Goal: Information Seeking & Learning: Check status

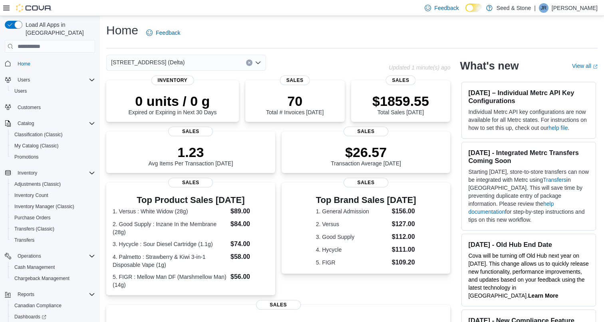
click at [223, 58] on div "[STREET_ADDRESS] (Delta)" at bounding box center [186, 63] width 160 height 16
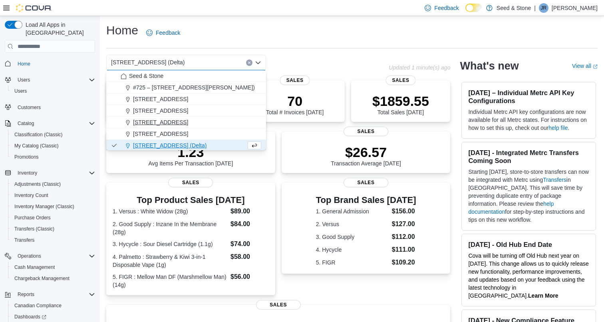
click at [188, 119] on span "[STREET_ADDRESS]" at bounding box center [160, 122] width 55 height 8
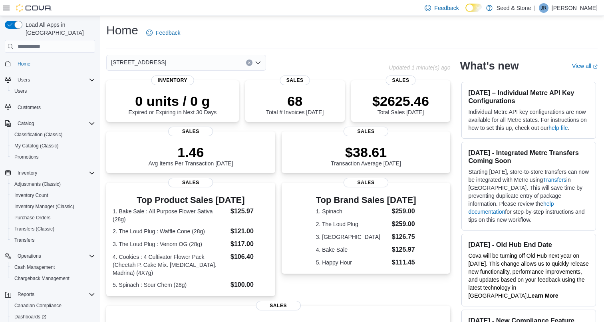
click at [201, 57] on div "512 Young Drive (Coquitlam) Combo box. Selected. 512 Young Drive (Coquitlam). P…" at bounding box center [186, 63] width 160 height 16
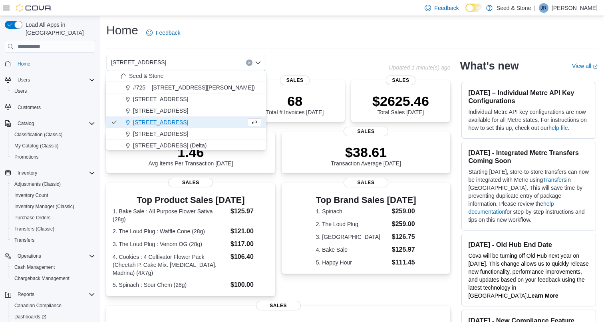
click at [179, 141] on button "[STREET_ADDRESS] (Delta)" at bounding box center [186, 146] width 160 height 12
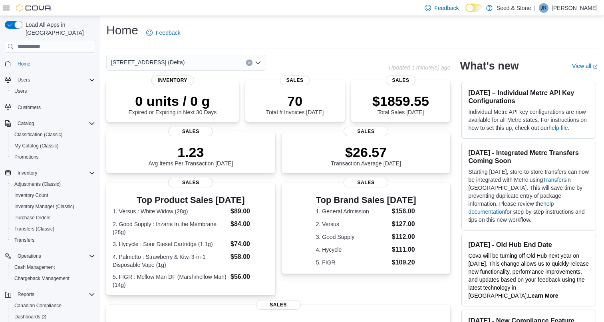
click at [210, 60] on div "616 Chester Rd. (Delta) Combo box. Selected. 616 Chester Rd. (Delta). Press Bac…" at bounding box center [186, 63] width 160 height 16
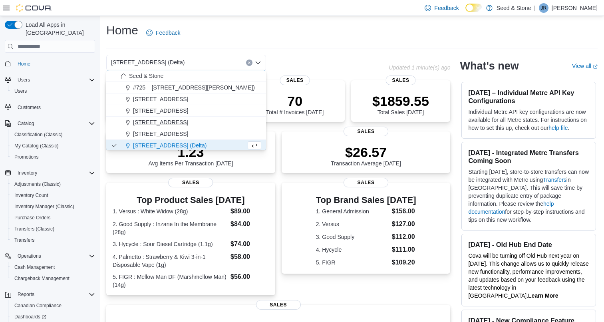
click at [188, 119] on span "[STREET_ADDRESS]" at bounding box center [160, 122] width 55 height 8
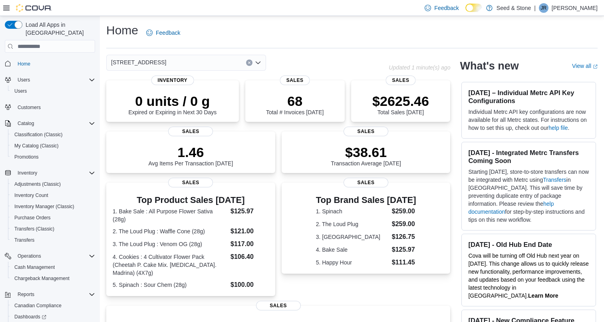
click at [210, 60] on div "[STREET_ADDRESS] (Coquitlam) Combo box. Selected. [STREET_ADDRESS]). Press Back…" at bounding box center [186, 63] width 160 height 16
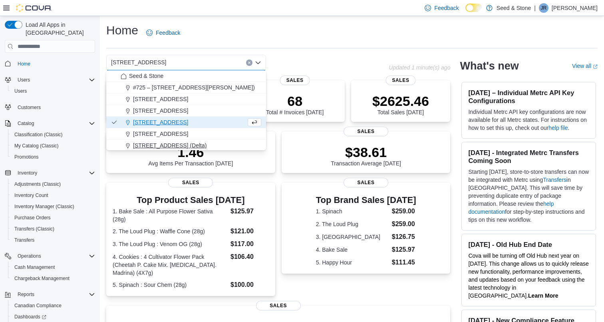
click at [187, 145] on span "[STREET_ADDRESS] (Delta)" at bounding box center [170, 145] width 74 height 8
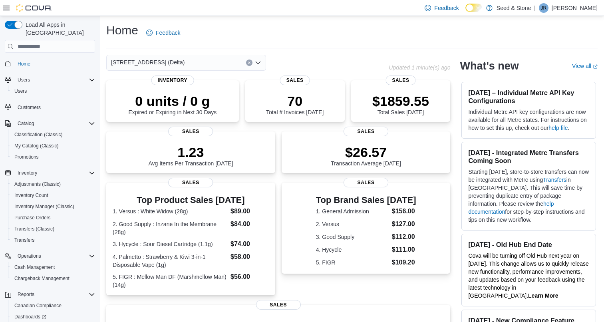
click at [221, 62] on div "[STREET_ADDRESS] (Delta) Combo box. Selected. [STREET_ADDRESS] (Delta). Press B…" at bounding box center [186, 63] width 160 height 16
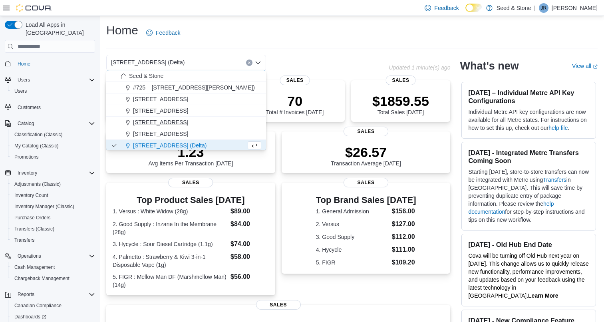
click at [188, 120] on span "[STREET_ADDRESS]" at bounding box center [160, 122] width 55 height 8
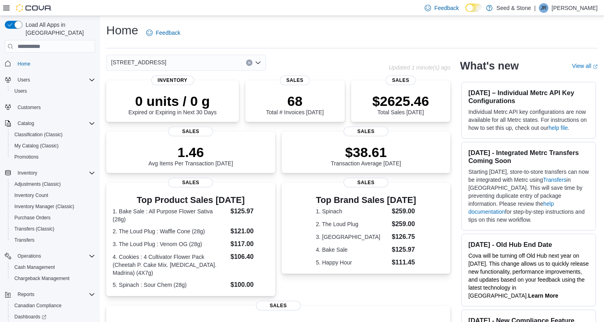
click at [204, 65] on div "[STREET_ADDRESS] (Coquitlam) Combo box. Selected. [STREET_ADDRESS]). Press Back…" at bounding box center [186, 63] width 160 height 16
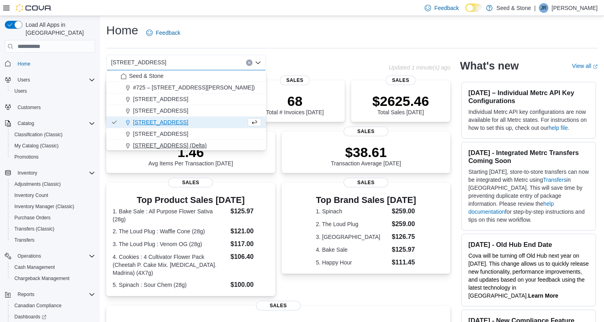
click at [183, 150] on button "[STREET_ADDRESS] (Delta)" at bounding box center [186, 146] width 160 height 12
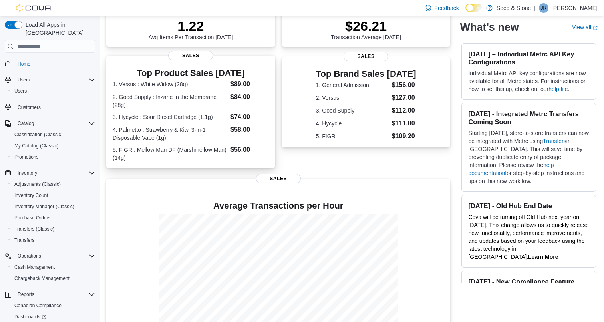
scroll to position [127, 0]
click at [202, 113] on dt "3. Hycycle : Sour Diesel Cartridge (1.1g)" at bounding box center [170, 116] width 115 height 8
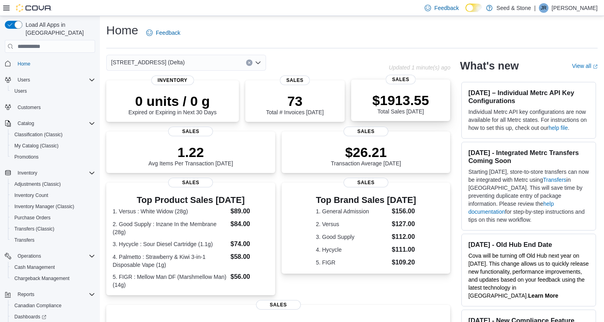
scroll to position [0, 0]
click at [397, 109] on div "$1913.55 Total Sales Today" at bounding box center [400, 103] width 57 height 22
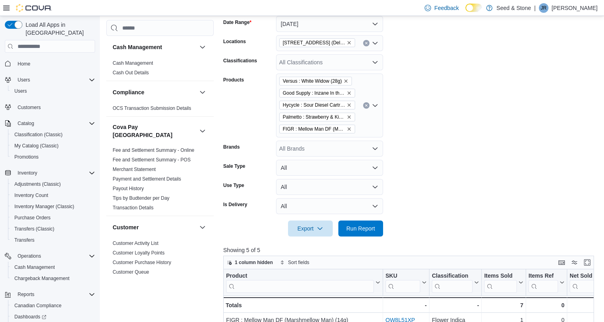
scroll to position [156, 0]
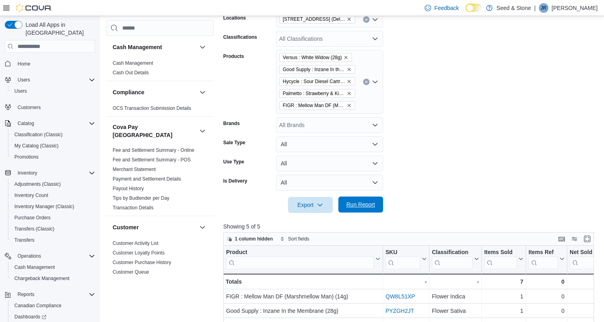
click at [368, 204] on span "Run Report" at bounding box center [360, 205] width 29 height 8
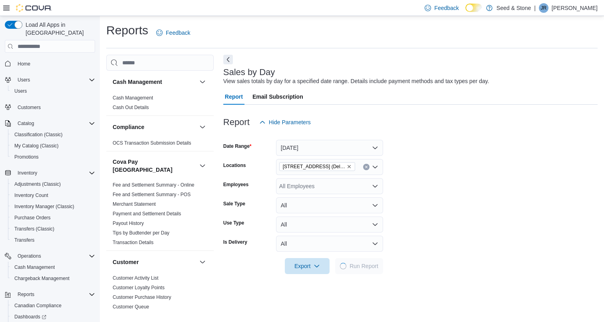
scroll to position [18, 0]
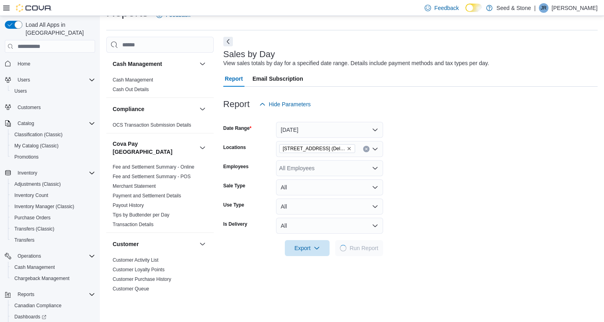
click at [321, 125] on button "[DATE]" at bounding box center [329, 130] width 107 height 16
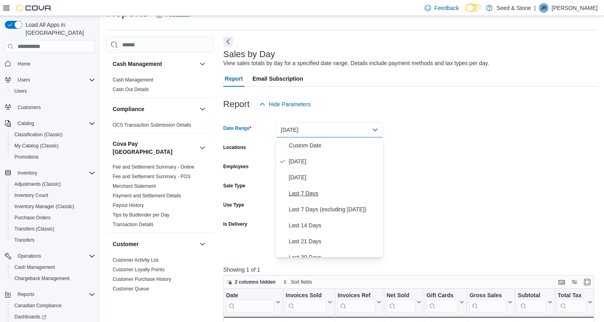
click at [313, 195] on span "Last 7 Days" at bounding box center [334, 194] width 91 height 10
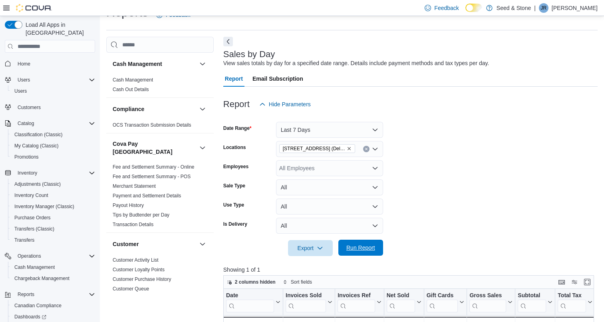
click at [362, 247] on span "Run Report" at bounding box center [360, 248] width 29 height 8
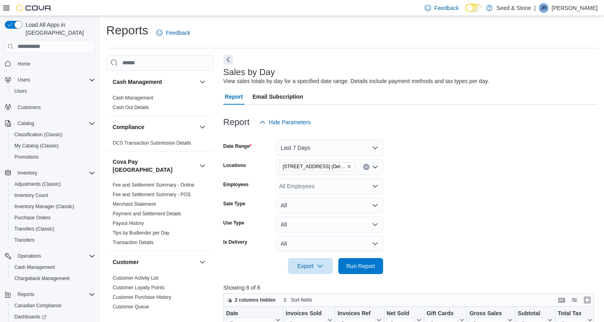
click at [366, 167] on icon "Clear input" at bounding box center [366, 166] width 3 height 3
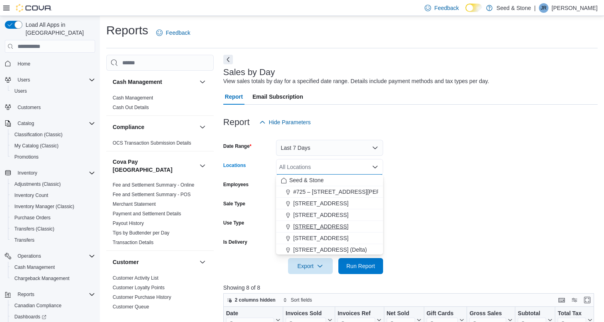
click at [348, 223] on span "[STREET_ADDRESS]" at bounding box center [320, 227] width 55 height 8
click at [360, 263] on span "Run Report" at bounding box center [360, 266] width 29 height 8
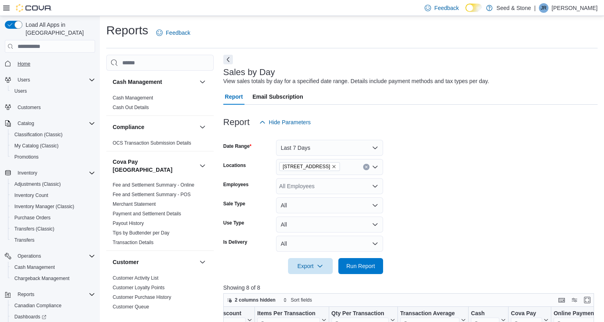
click at [25, 61] on span "Home" at bounding box center [24, 64] width 13 height 6
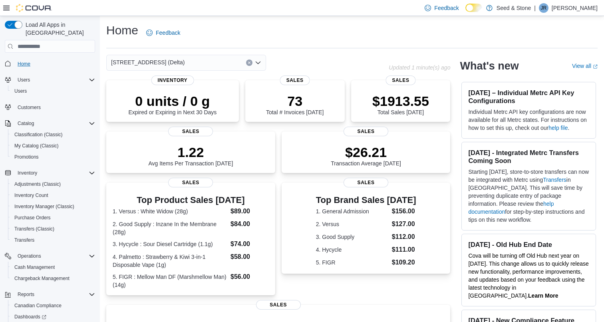
click at [31, 60] on link "Home" at bounding box center [23, 64] width 19 height 10
click at [189, 63] on div "[STREET_ADDRESS] (Delta)" at bounding box center [186, 63] width 160 height 16
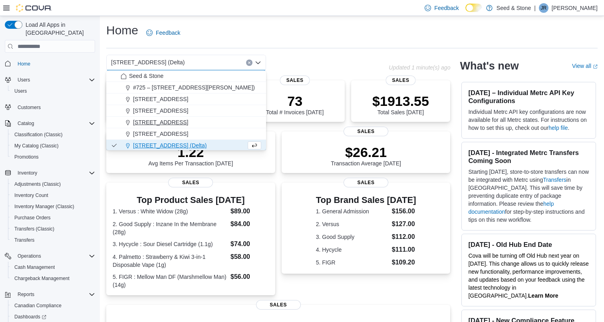
click at [188, 121] on span "[STREET_ADDRESS]" at bounding box center [160, 122] width 55 height 8
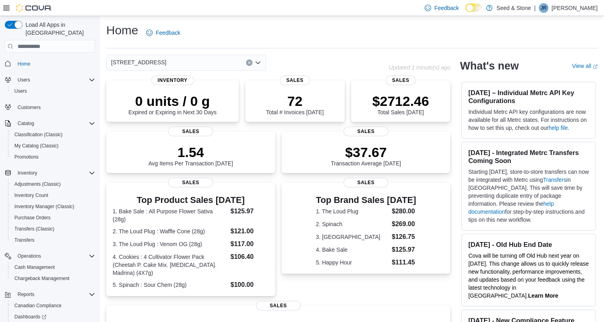
click at [207, 60] on div "[STREET_ADDRESS] (Coquitlam) Combo box. Selected. [STREET_ADDRESS]). Press Back…" at bounding box center [186, 63] width 160 height 16
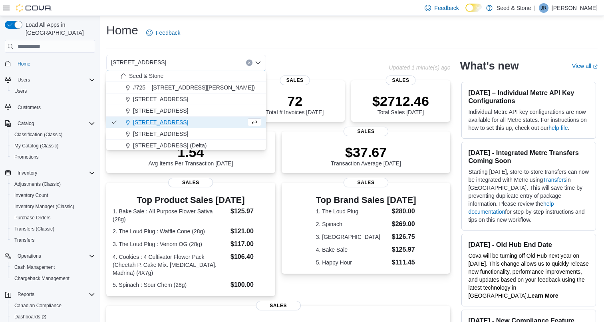
click at [183, 145] on span "[STREET_ADDRESS] (Delta)" at bounding box center [170, 145] width 74 height 8
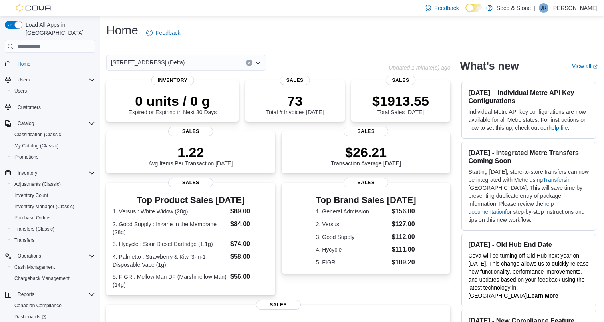
click at [219, 68] on div "[STREET_ADDRESS] (Delta) Combo box. Selected. [STREET_ADDRESS] (Delta). Press B…" at bounding box center [186, 63] width 160 height 16
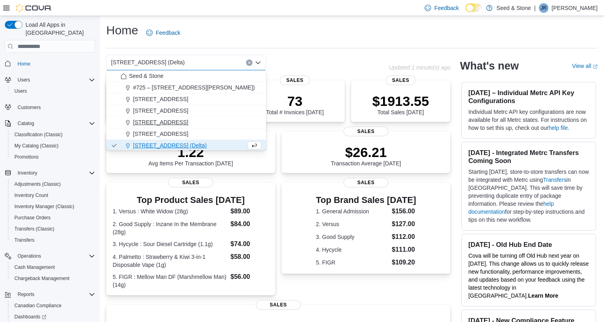
click at [188, 124] on span "[STREET_ADDRESS]" at bounding box center [160, 122] width 55 height 8
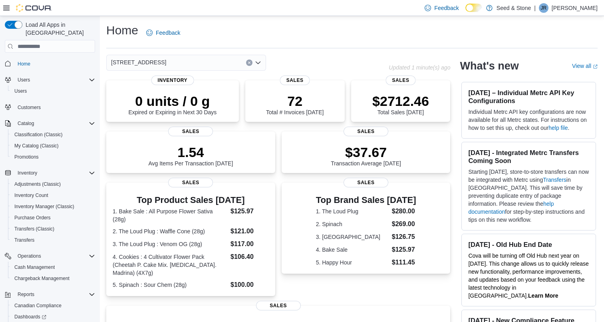
click at [224, 66] on div "[STREET_ADDRESS] (Coquitlam) Combo box. Selected. [STREET_ADDRESS]). Press Back…" at bounding box center [186, 63] width 160 height 16
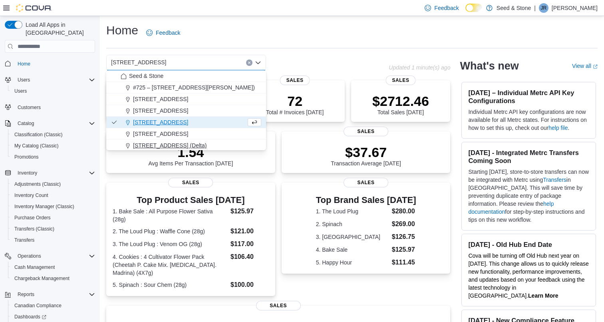
click at [191, 145] on span "[STREET_ADDRESS] (Delta)" at bounding box center [170, 145] width 74 height 8
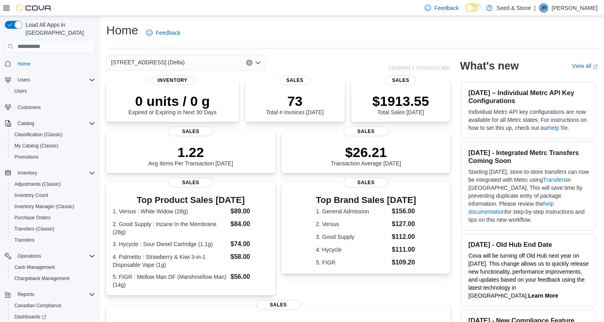
click at [216, 60] on div "[STREET_ADDRESS] (Delta) Combo box. Selected. [STREET_ADDRESS] (Delta). Press B…" at bounding box center [186, 63] width 160 height 16
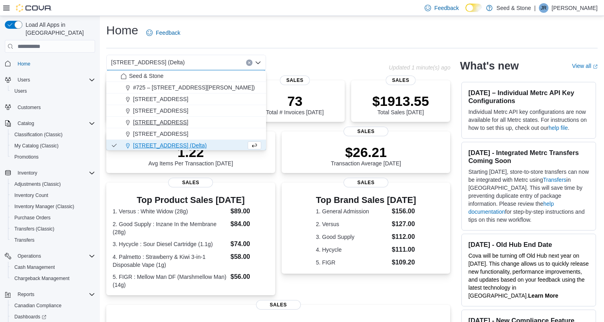
click at [188, 124] on span "[STREET_ADDRESS]" at bounding box center [160, 122] width 55 height 8
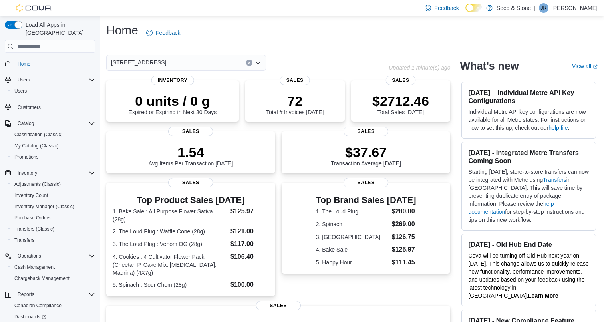
click at [223, 62] on div "[STREET_ADDRESS] (Coquitlam) Combo box. Selected. [STREET_ADDRESS]). Press Back…" at bounding box center [186, 63] width 160 height 16
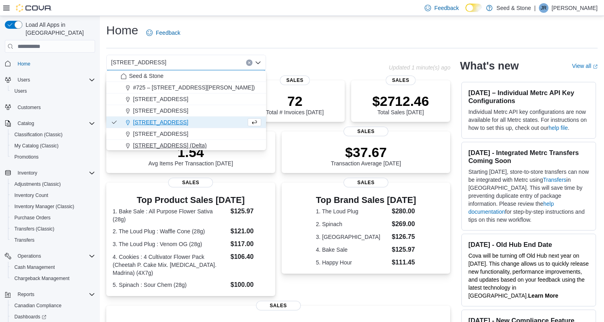
click at [191, 148] on span "[STREET_ADDRESS] (Delta)" at bounding box center [170, 145] width 74 height 8
